Goal: Transaction & Acquisition: Purchase product/service

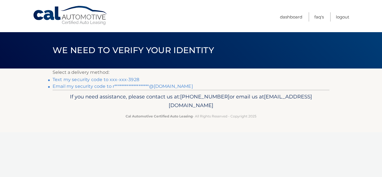
click at [75, 80] on link "Text my security code to xxx-xxx-3928" at bounding box center [96, 79] width 87 height 5
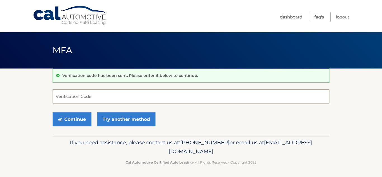
click at [93, 96] on input "Verification Code" at bounding box center [191, 96] width 277 height 14
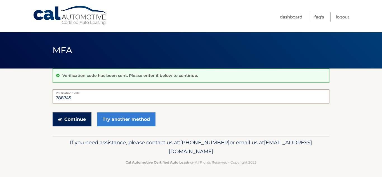
type input "788745"
drag, startPoint x: 81, startPoint y: 119, endPoint x: 80, endPoint y: 116, distance: 2.9
click at [80, 117] on button "Continue" at bounding box center [72, 119] width 39 height 14
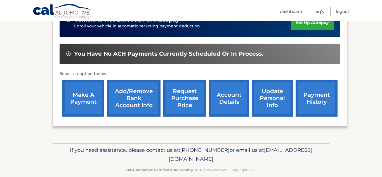
scroll to position [162, 0]
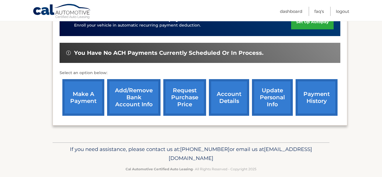
click at [81, 90] on link "make a payment" at bounding box center [83, 97] width 42 height 37
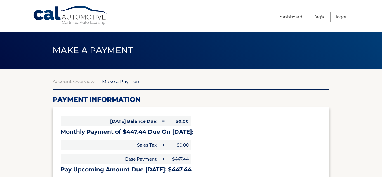
select select "MzZmYTIyYTItNzg0MC00YWY1LWFjNDgtZTc1MGY1OWY3MzVm"
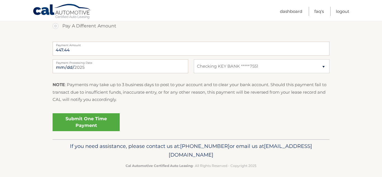
scroll to position [223, 0]
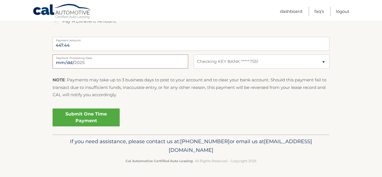
click at [81, 61] on input "[DATE]" at bounding box center [121, 62] width 136 height 14
type input "[DATE]"
click at [102, 64] on input "[DATE]" at bounding box center [121, 62] width 136 height 14
click at [137, 61] on input "[DATE]" at bounding box center [121, 62] width 136 height 14
click at [158, 105] on fieldset "Pay [DATE] Balance Due ($0.00) Pay Monthly Payment ($447.44) Pay Upcoming Amoun…" at bounding box center [191, 51] width 277 height 165
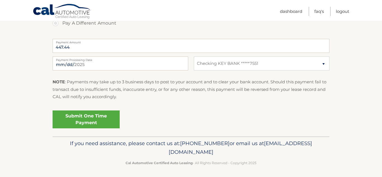
scroll to position [221, 0]
click at [89, 120] on link "Submit One Time Payment" at bounding box center [86, 119] width 67 height 18
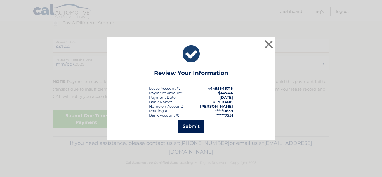
click at [198, 127] on button "Submit" at bounding box center [191, 126] width 26 height 13
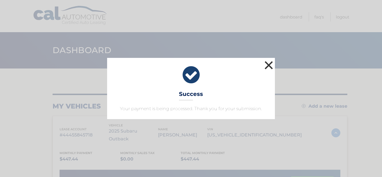
click at [267, 64] on button "×" at bounding box center [268, 65] width 11 height 11
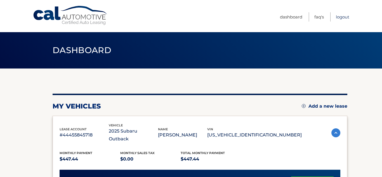
click at [346, 18] on link "Logout" at bounding box center [342, 16] width 13 height 9
